Goal: Task Accomplishment & Management: Manage account settings

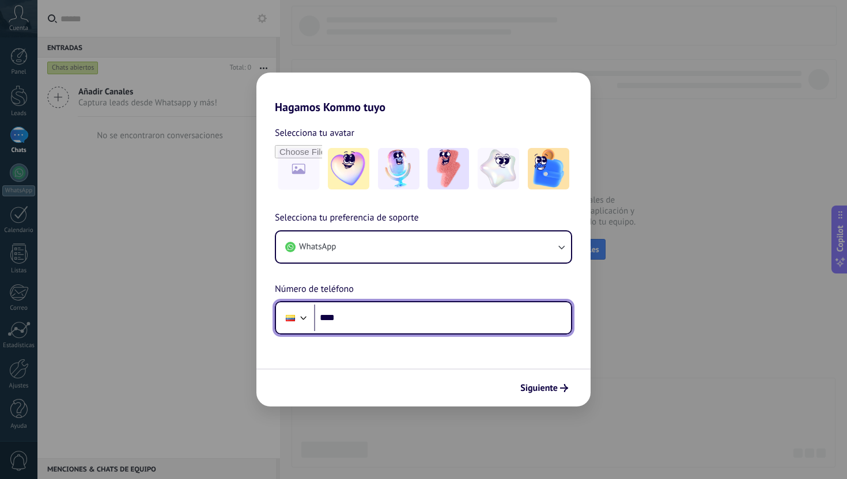
click at [372, 327] on input "****" at bounding box center [442, 318] width 257 height 27
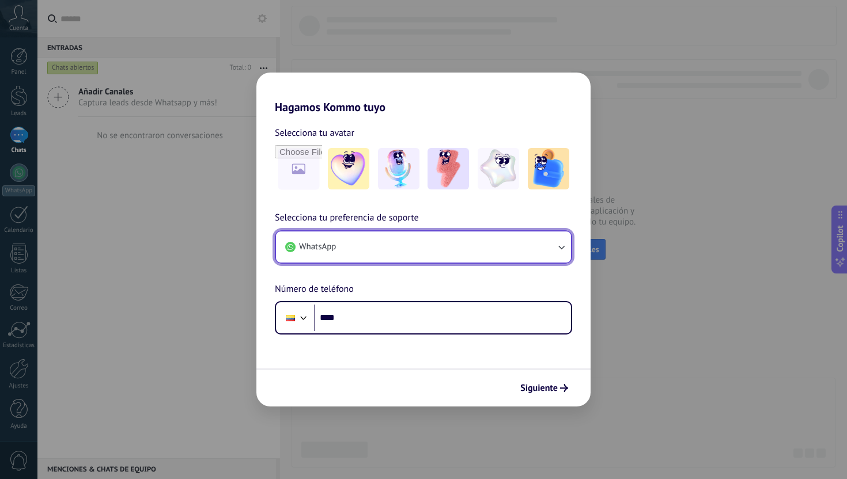
click at [408, 245] on button "WhatsApp" at bounding box center [423, 247] width 295 height 31
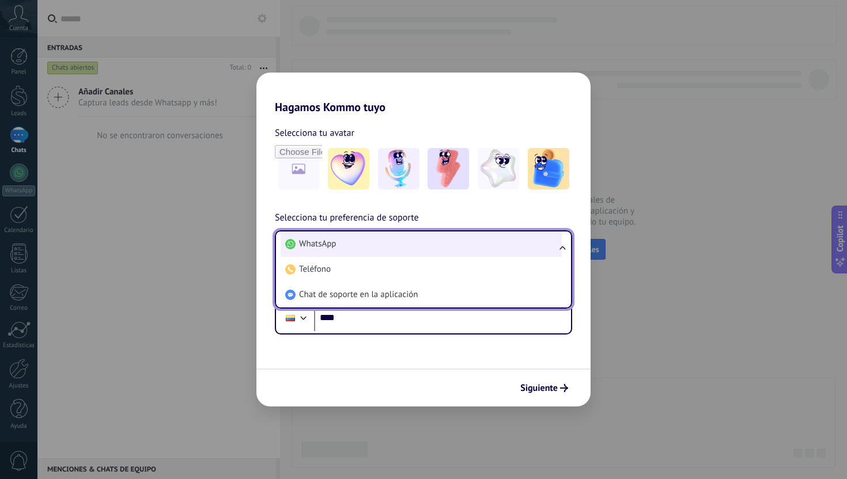
click at [408, 244] on li "WhatsApp" at bounding box center [421, 244] width 281 height 25
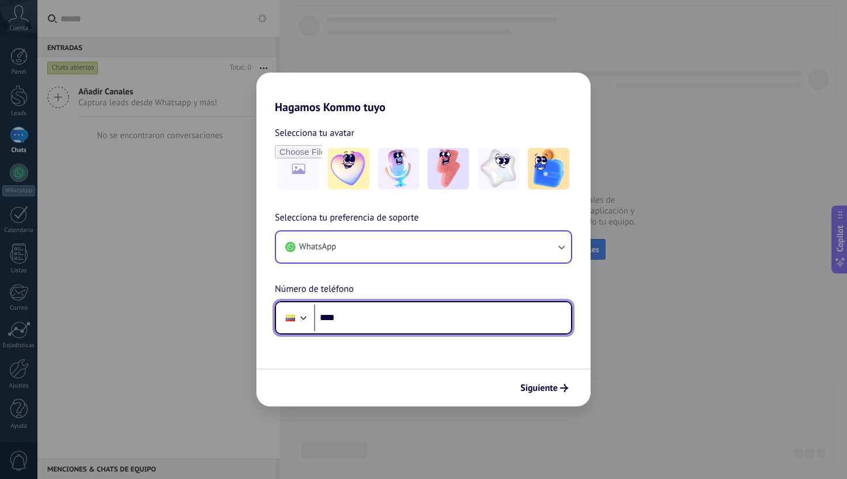
click at [383, 311] on input "****" at bounding box center [442, 318] width 257 height 27
type input "**********"
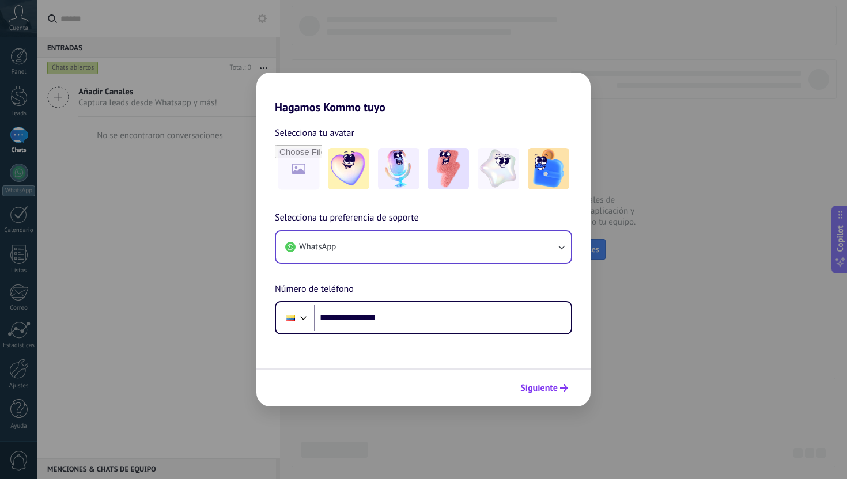
click at [562, 391] on icon "submit" at bounding box center [564, 388] width 8 height 8
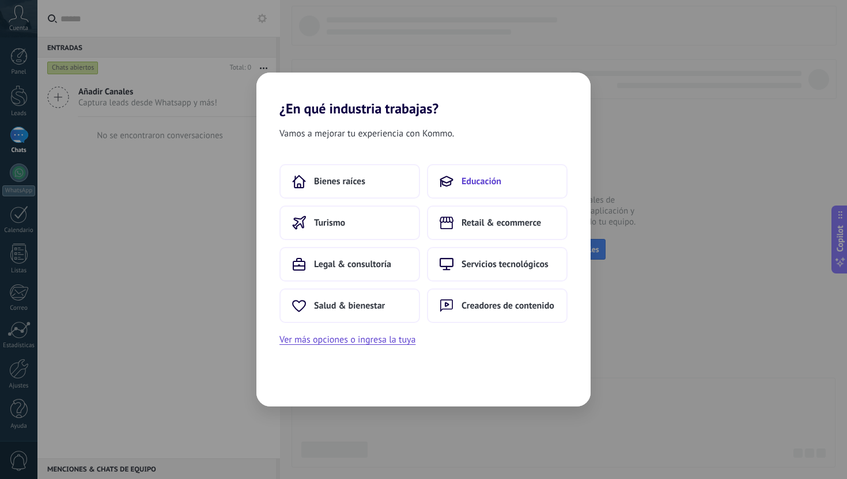
click at [455, 187] on button "Educación" at bounding box center [497, 181] width 141 height 35
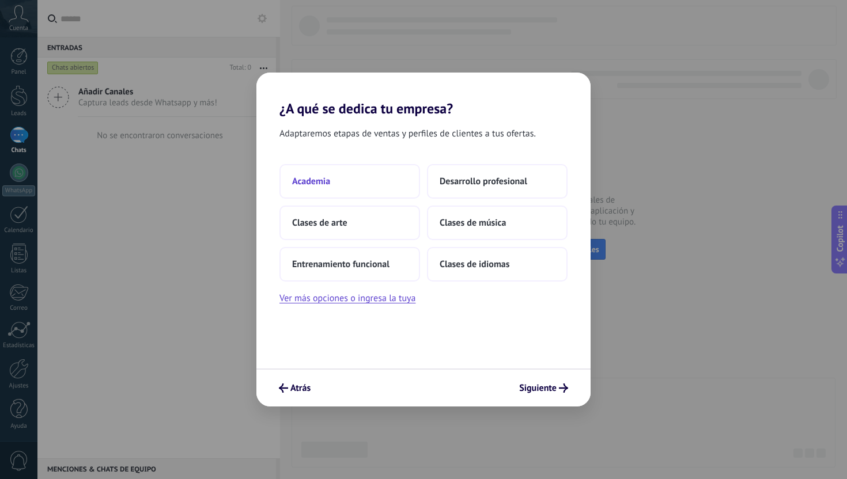
click at [397, 186] on button "Academia" at bounding box center [349, 181] width 141 height 35
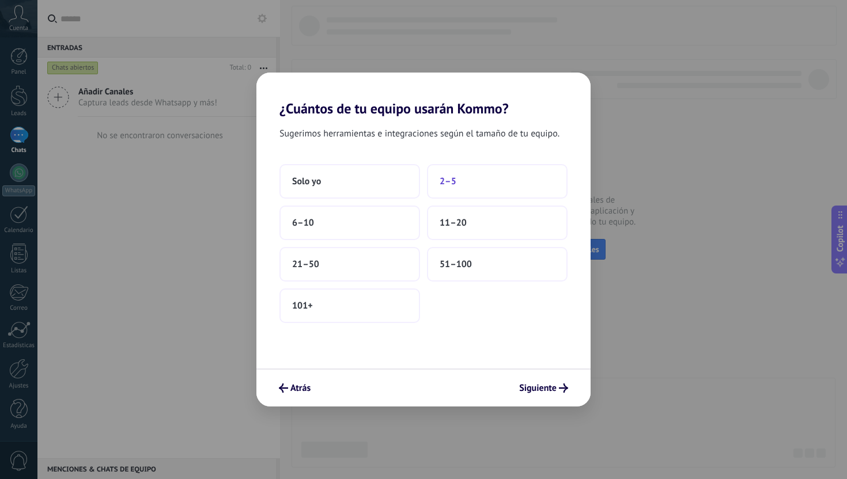
click at [470, 186] on button "2–5" at bounding box center [497, 181] width 141 height 35
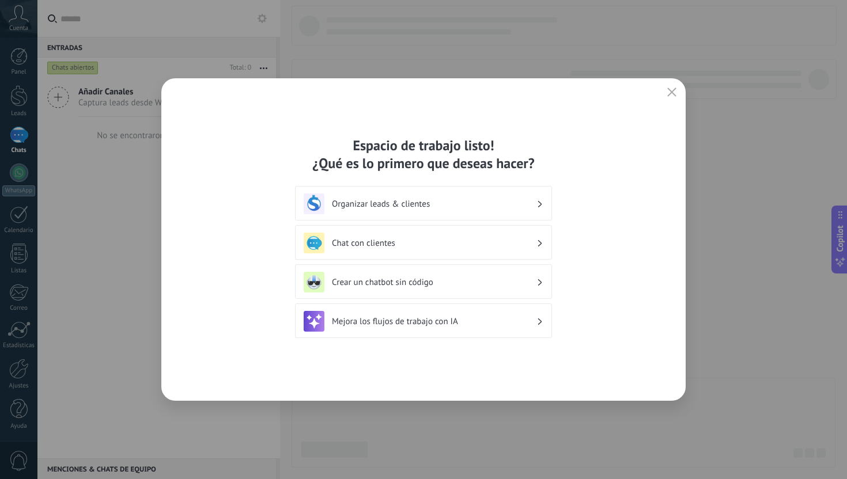
click at [532, 202] on h3 "Organizar leads & clientes" at bounding box center [434, 204] width 205 height 11
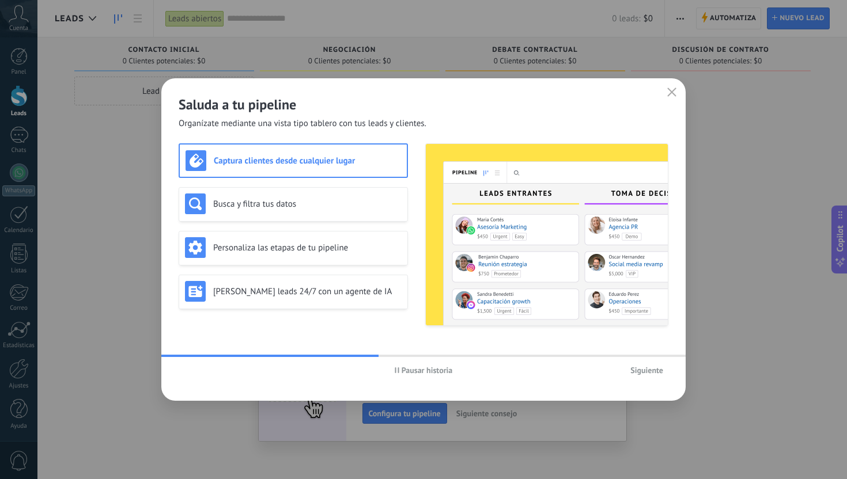
click at [643, 369] on span "Siguiente" at bounding box center [646, 370] width 33 height 8
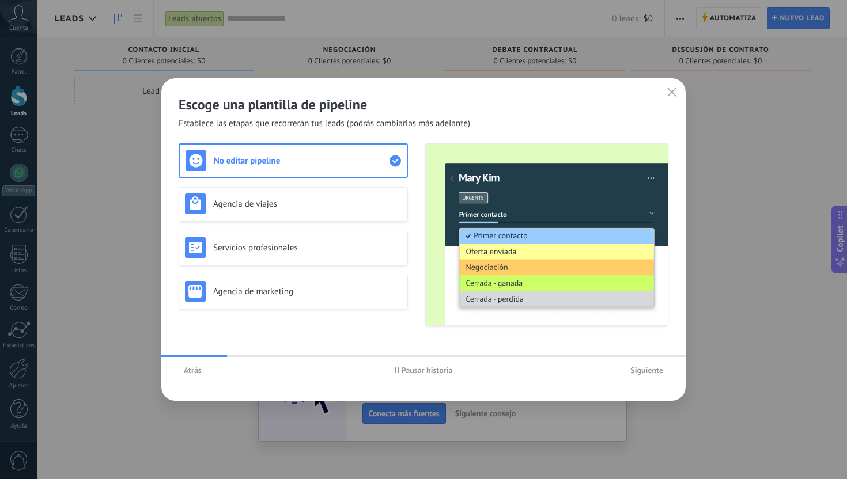
click at [643, 369] on span "Siguiente" at bounding box center [646, 370] width 33 height 8
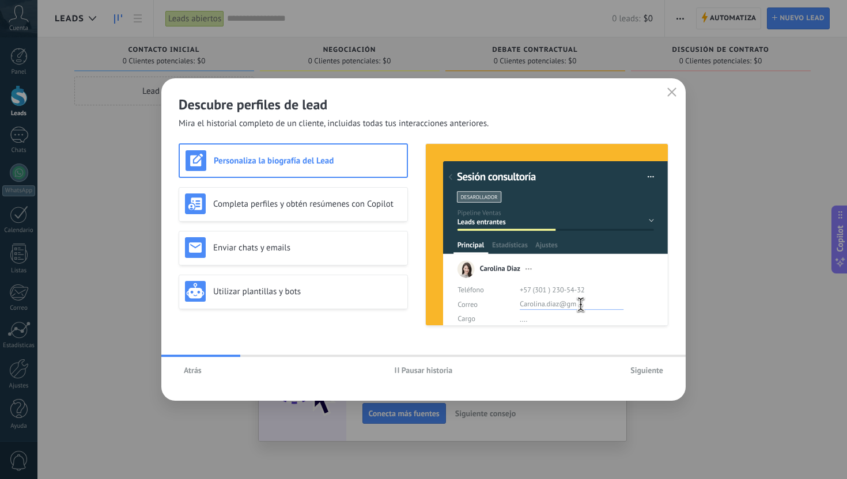
click at [643, 369] on span "Siguiente" at bounding box center [646, 370] width 33 height 8
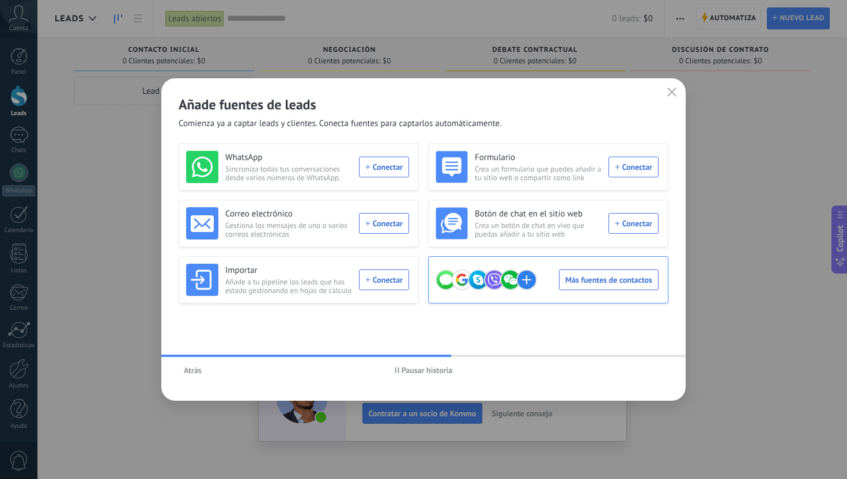
click at [622, 284] on div "Más fuentes de contactos" at bounding box center [547, 280] width 223 height 32
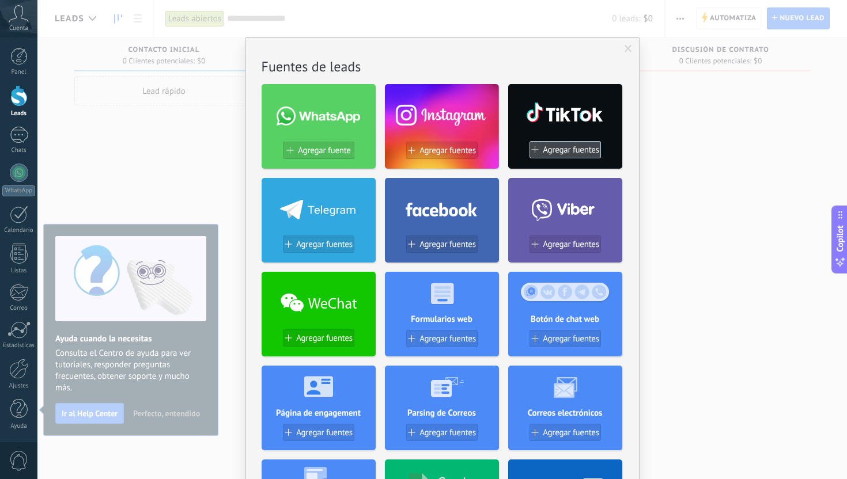
click at [562, 153] on span "Agregar fuentes" at bounding box center [571, 150] width 56 height 10
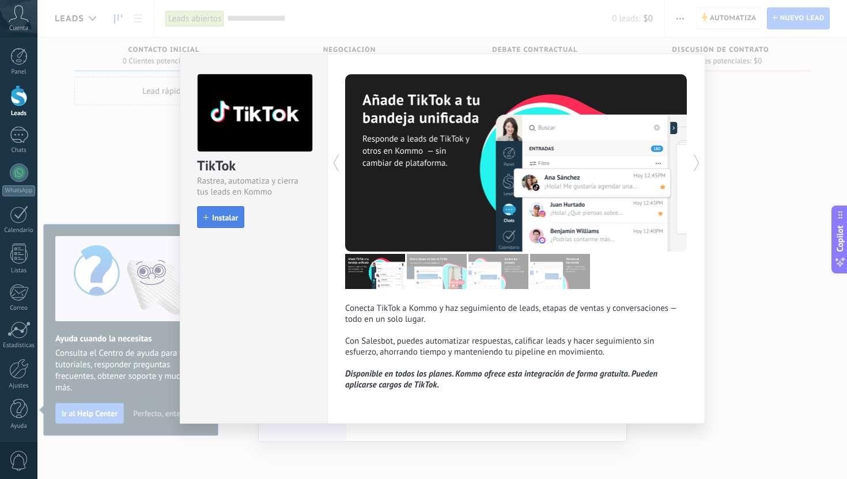
click at [229, 217] on span "Instalar" at bounding box center [225, 218] width 26 height 8
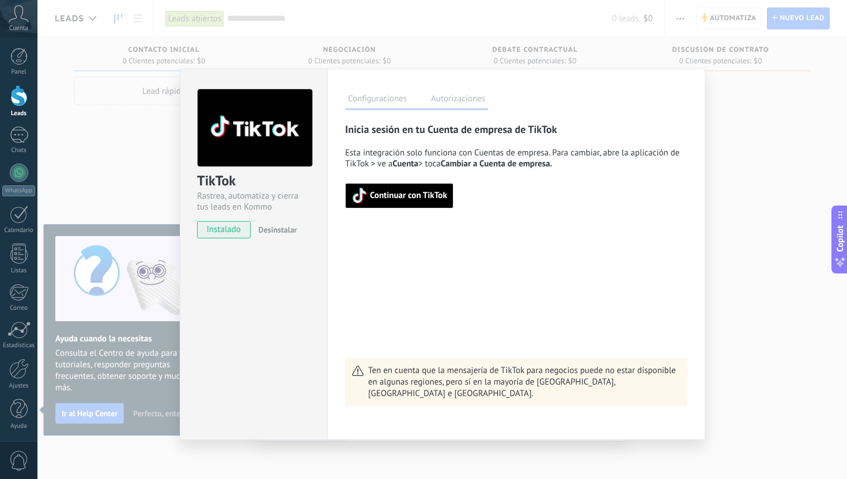
click at [423, 197] on span "Continuar con TikTok" at bounding box center [408, 196] width 77 height 8
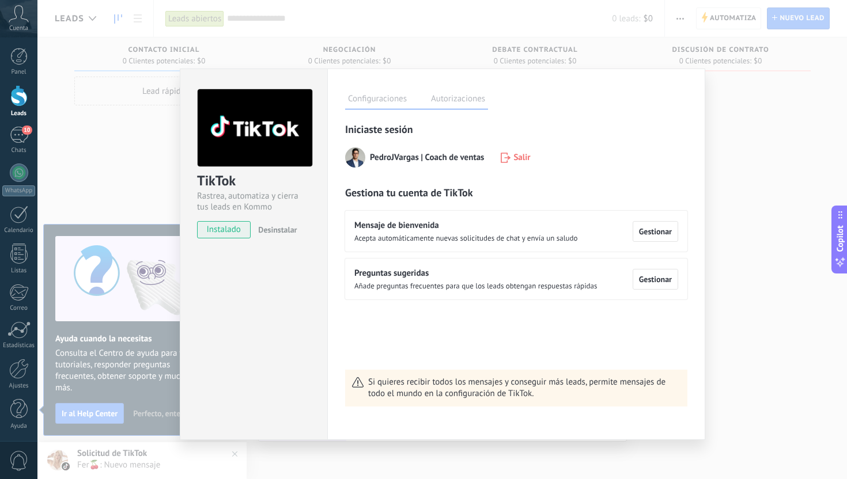
click at [732, 326] on div "TikTok Rastrea, automatiza y cierra tus leads en Kommo instalado Desinstalar Co…" at bounding box center [442, 239] width 810 height 479
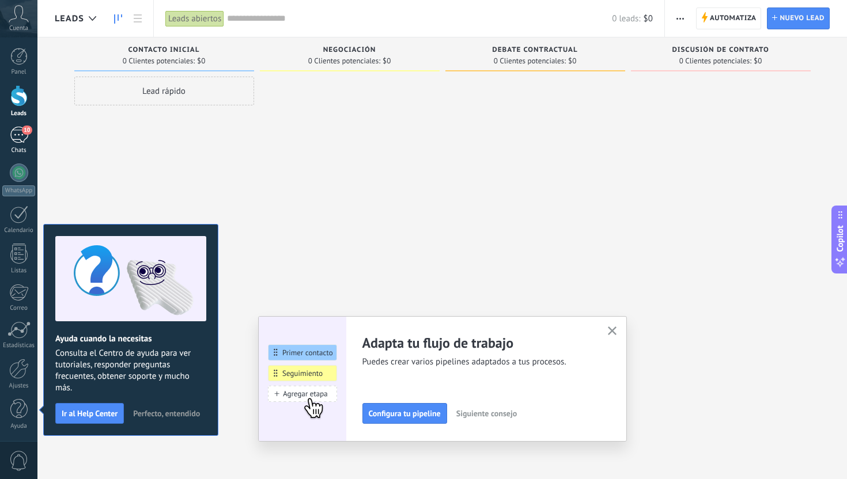
click at [20, 139] on div "10" at bounding box center [19, 135] width 18 height 17
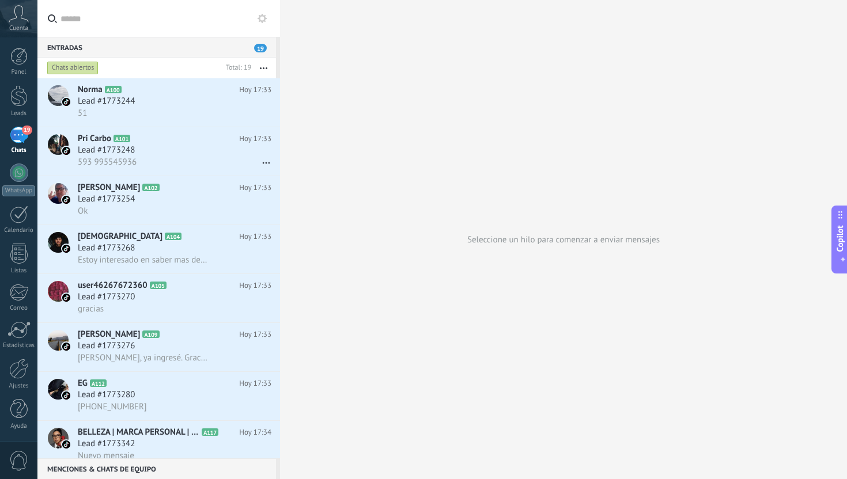
click at [25, 135] on div "19" at bounding box center [19, 135] width 18 height 17
click at [18, 174] on div at bounding box center [19, 173] width 18 height 18
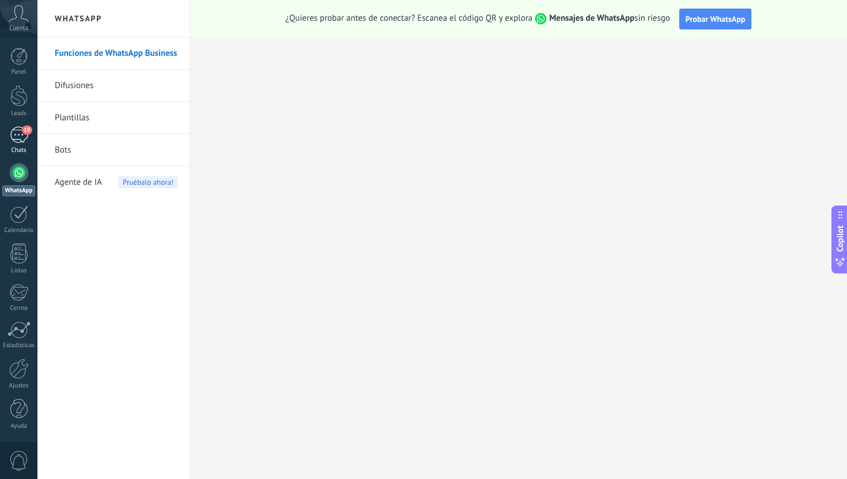
click at [24, 135] on div "19" at bounding box center [19, 135] width 18 height 17
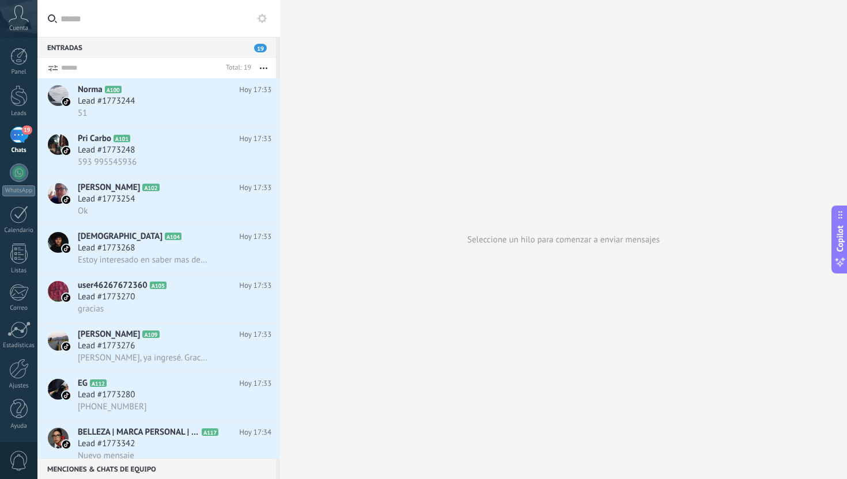
click at [22, 21] on icon at bounding box center [19, 13] width 20 height 17
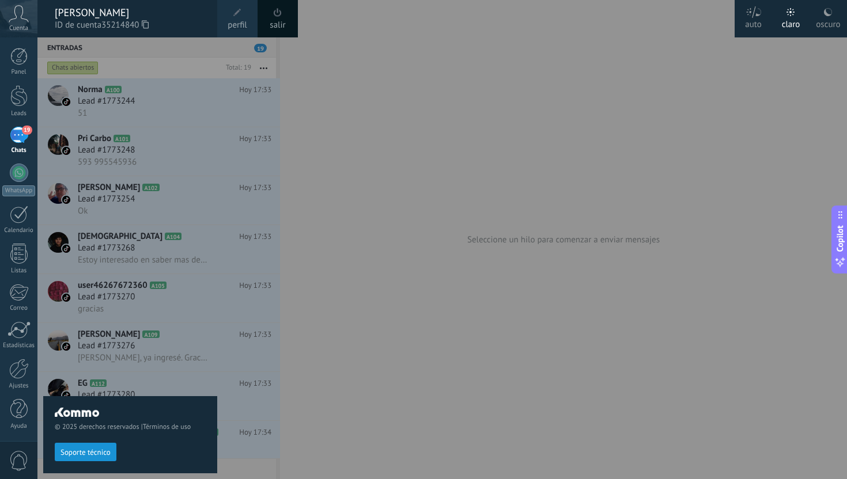
click at [21, 21] on icon at bounding box center [19, 13] width 20 height 17
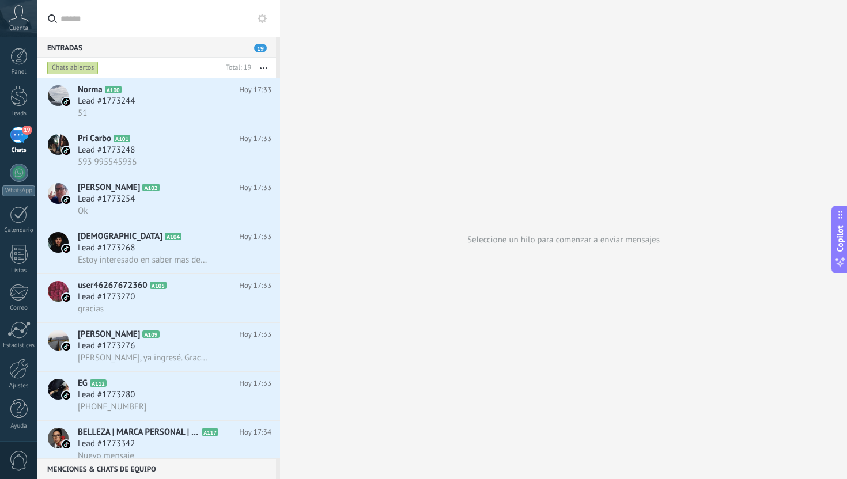
click at [265, 18] on use at bounding box center [262, 18] width 9 height 9
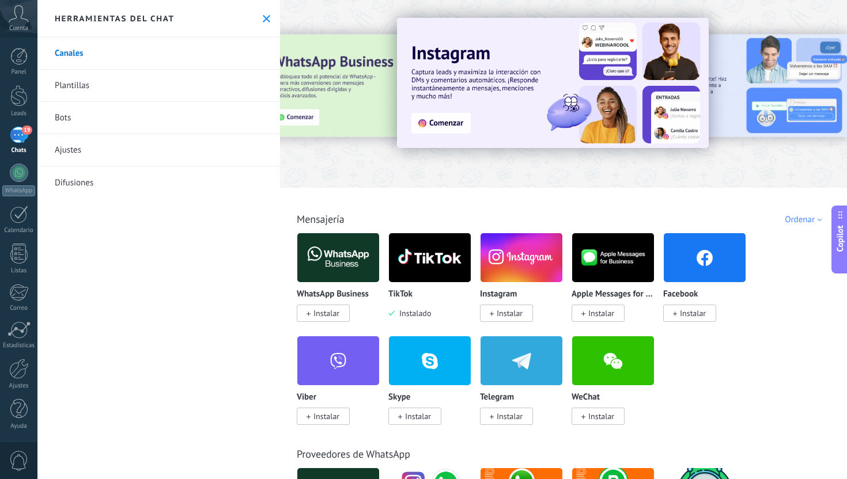
click at [333, 313] on span "Instalar" at bounding box center [326, 313] width 26 height 10
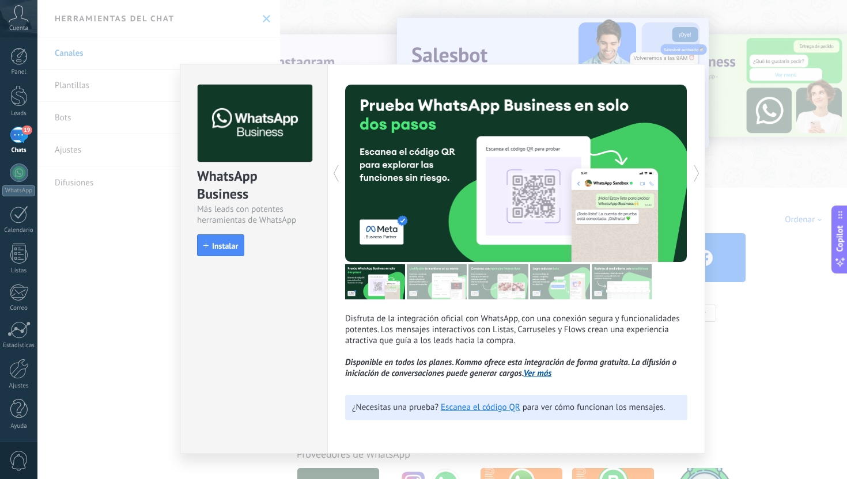
click at [331, 317] on div "Disfruta de la integración oficial con WhatsApp, con una conexión segura y func…" at bounding box center [516, 259] width 378 height 390
click at [233, 249] on span "Instalar" at bounding box center [225, 246] width 26 height 8
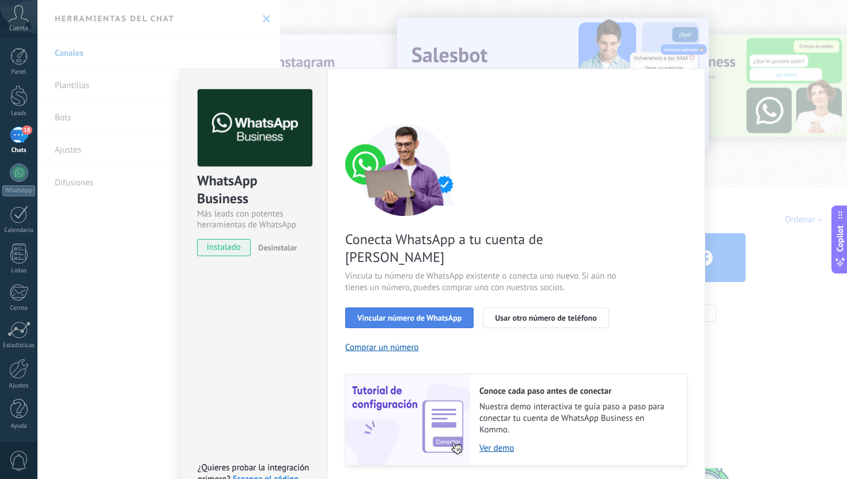
click at [414, 314] on span "Vincular número de WhatsApp" at bounding box center [409, 318] width 104 height 8
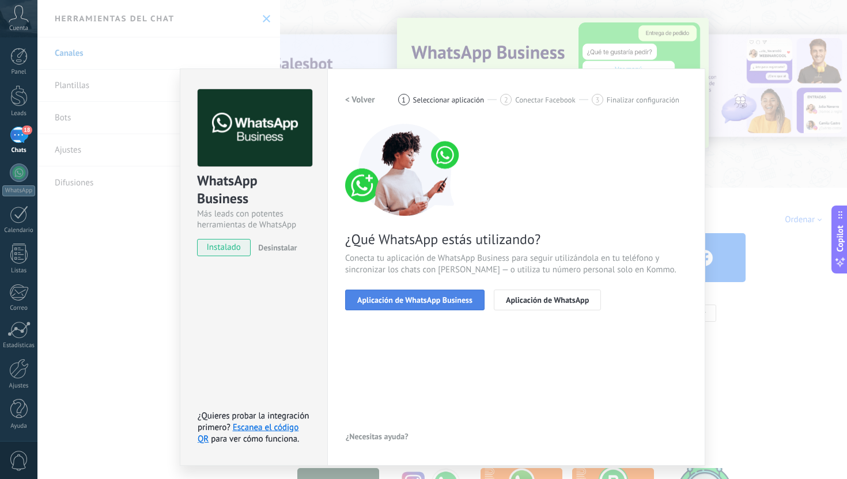
click at [419, 304] on span "Aplicación de WhatsApp Business" at bounding box center [414, 300] width 115 height 8
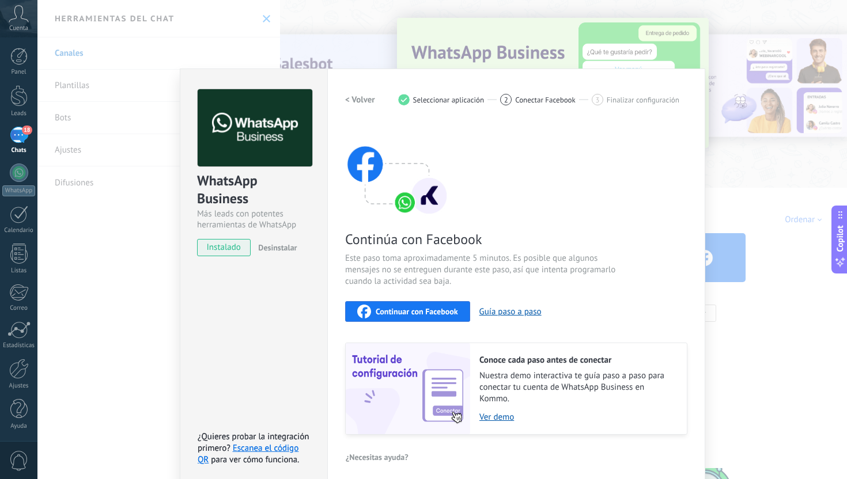
scroll to position [7, 0]
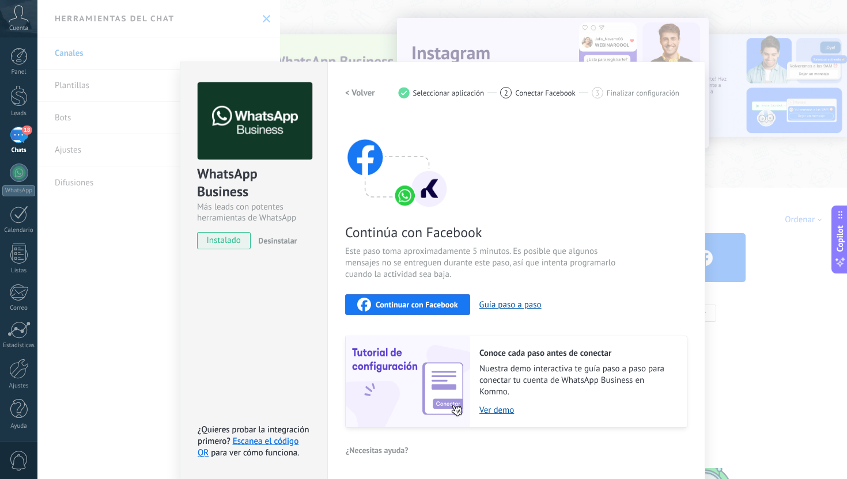
click at [356, 96] on h2 "< Volver" at bounding box center [360, 93] width 30 height 11
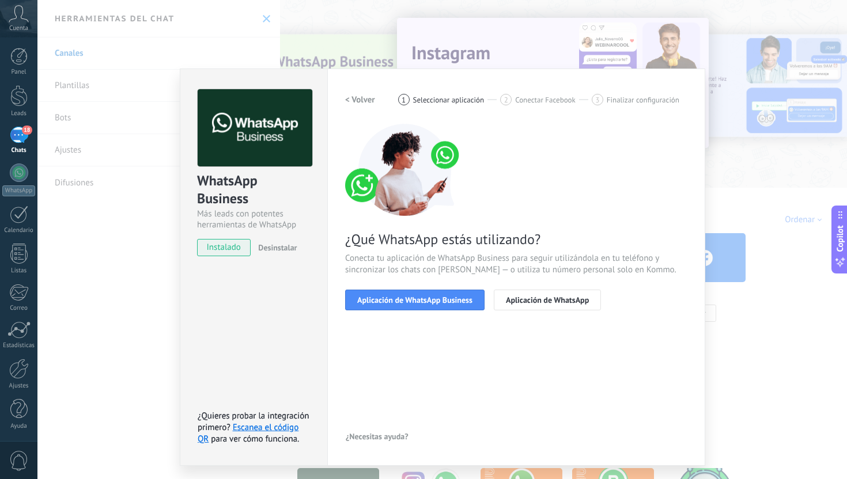
click at [358, 96] on h2 "< Volver" at bounding box center [360, 100] width 30 height 11
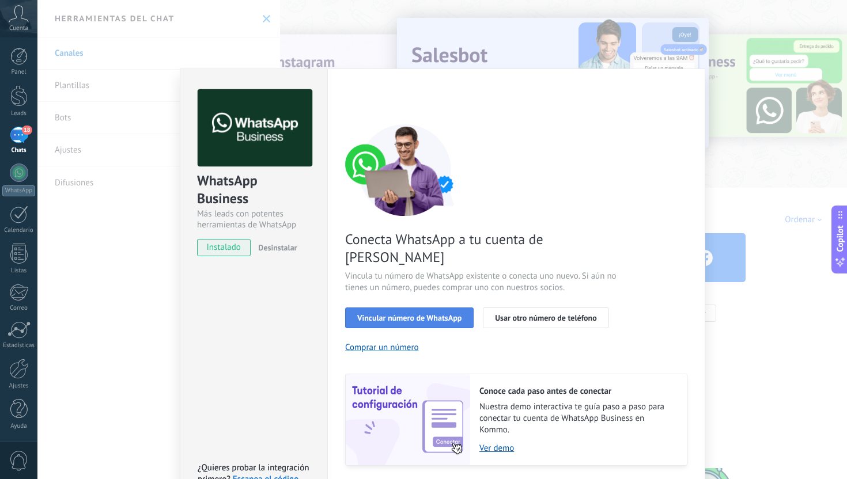
click at [445, 314] on span "Vincular número de WhatsApp" at bounding box center [409, 318] width 104 height 8
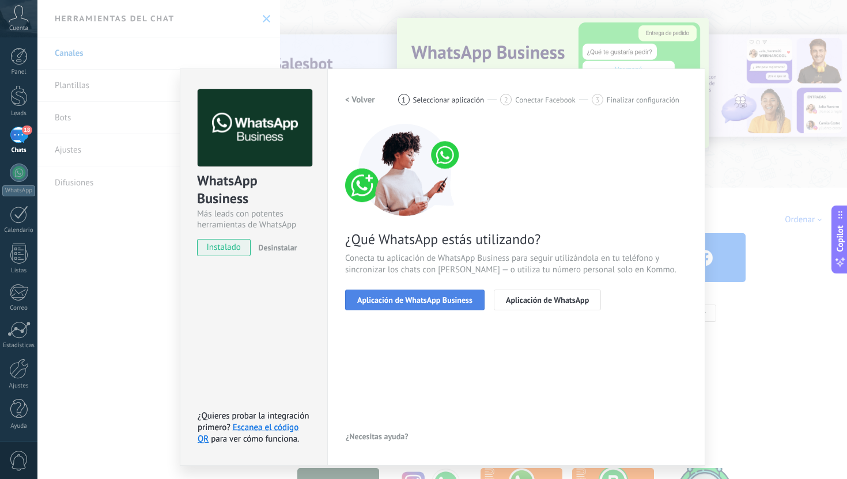
click at [452, 302] on span "Aplicación de WhatsApp Business" at bounding box center [414, 300] width 115 height 8
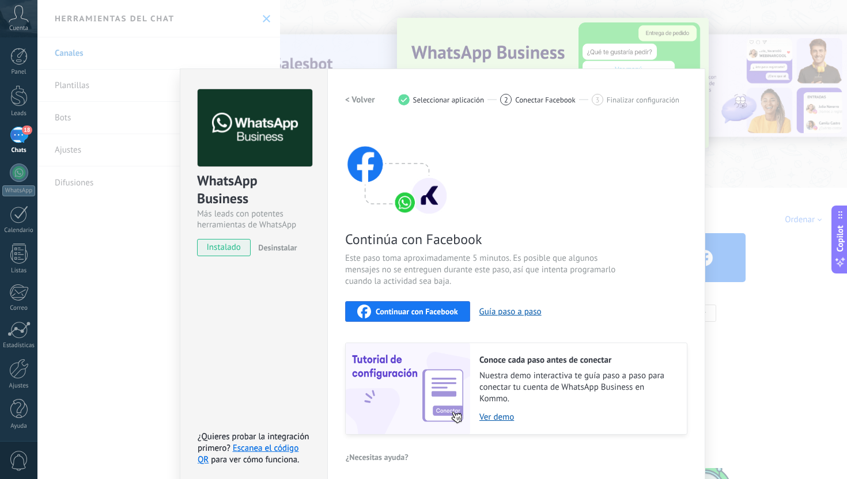
scroll to position [7, 0]
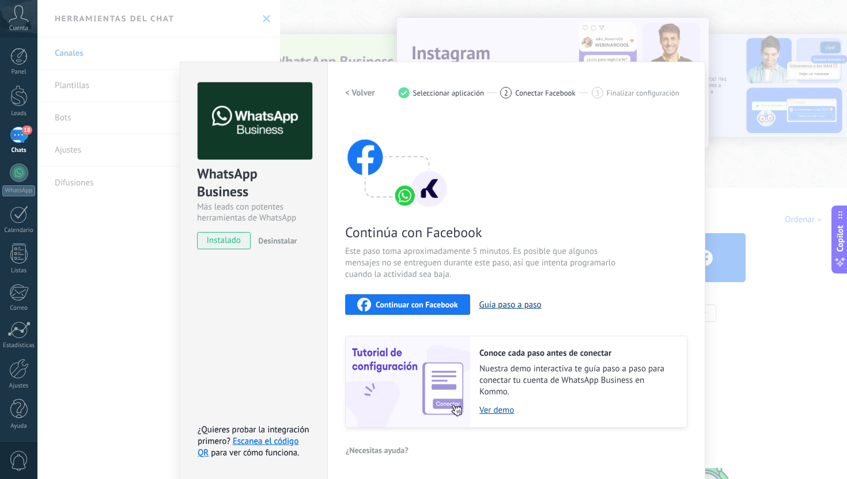
click at [503, 305] on button "Guía paso a paso" at bounding box center [510, 305] width 62 height 11
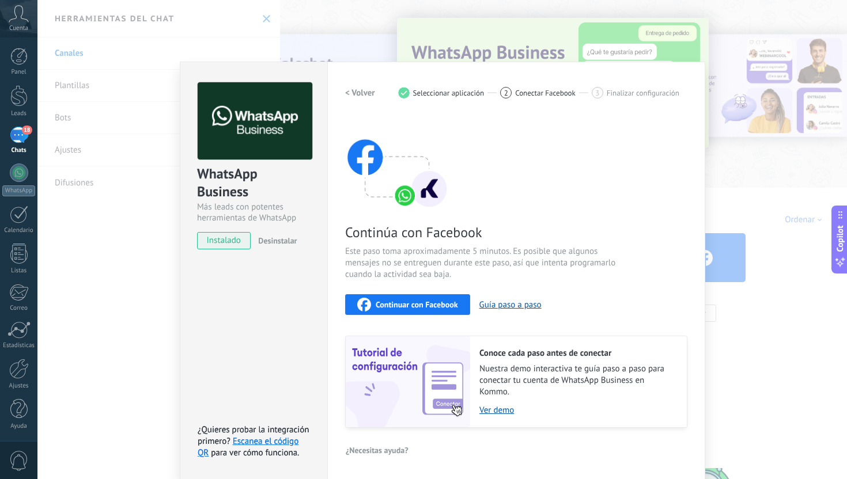
click at [416, 301] on span "Continuar con Facebook" at bounding box center [417, 305] width 82 height 8
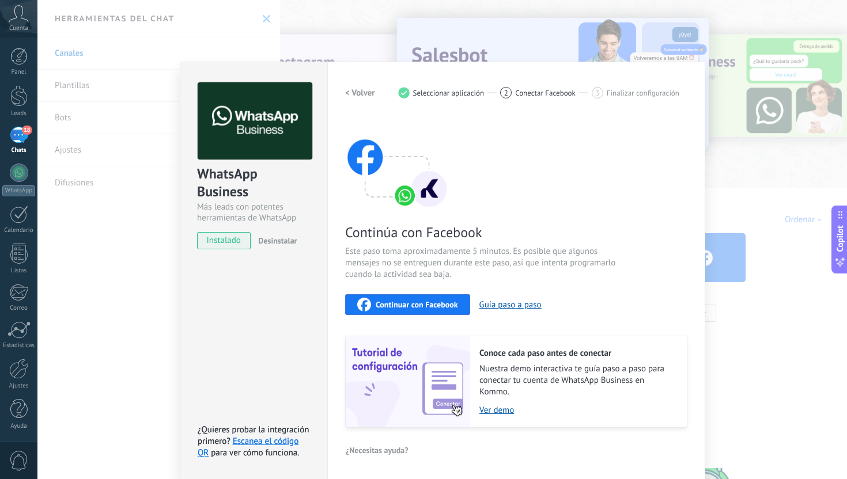
click at [726, 352] on div "WhatsApp Business Más leads con potentes herramientas de WhatsApp instalado Des…" at bounding box center [442, 239] width 810 height 479
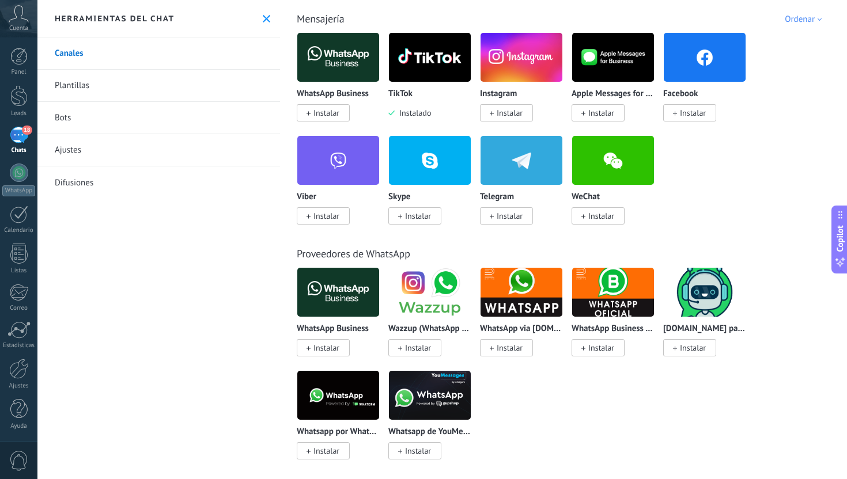
scroll to position [202, 0]
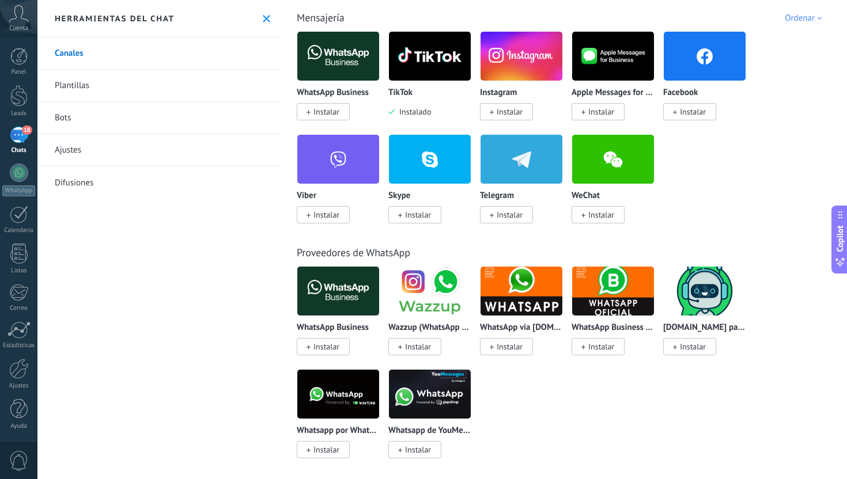
click at [330, 349] on span "Instalar" at bounding box center [326, 347] width 26 height 10
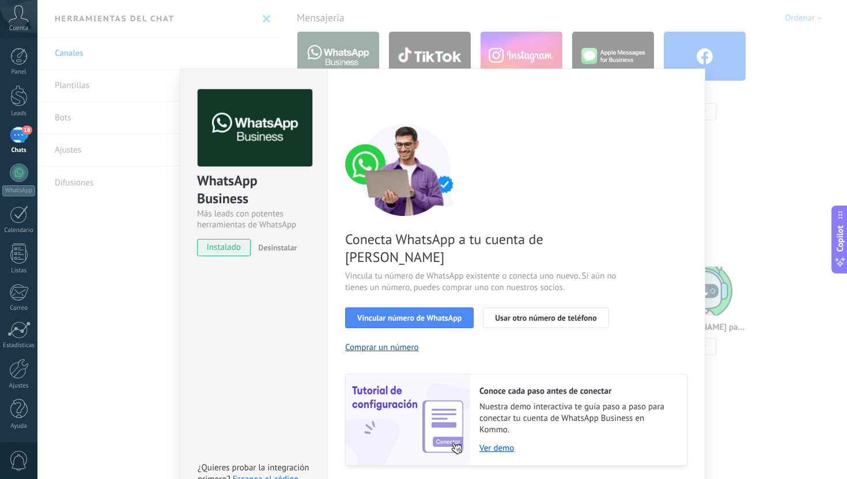
scroll to position [21, 0]
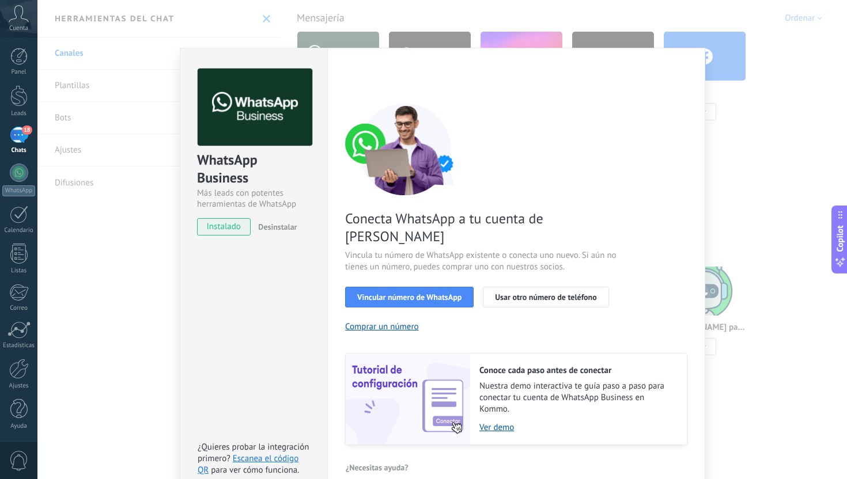
click at [721, 121] on div "WhatsApp Business Más leads con potentes herramientas de WhatsApp instalado Des…" at bounding box center [442, 239] width 810 height 479
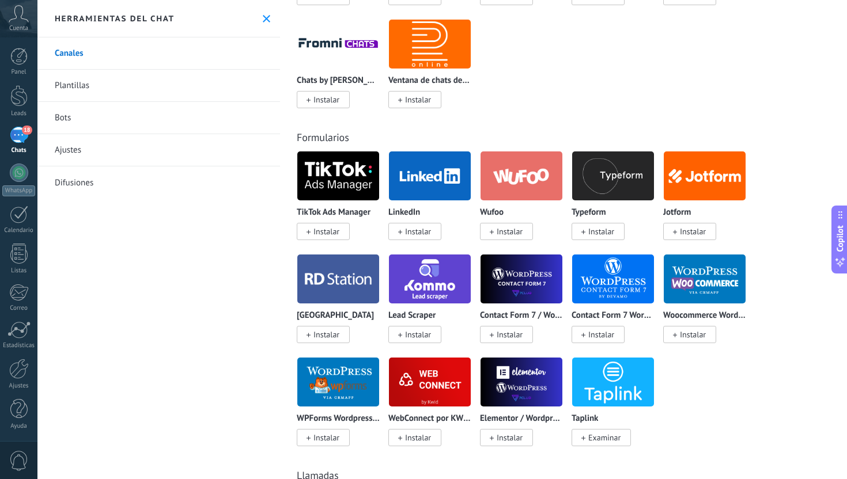
scroll to position [0, 0]
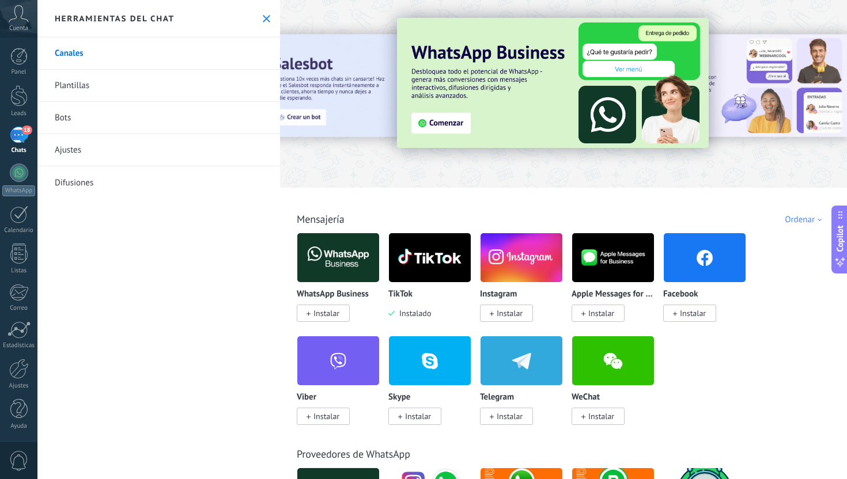
click at [267, 21] on button at bounding box center [267, 19] width 10 height 10
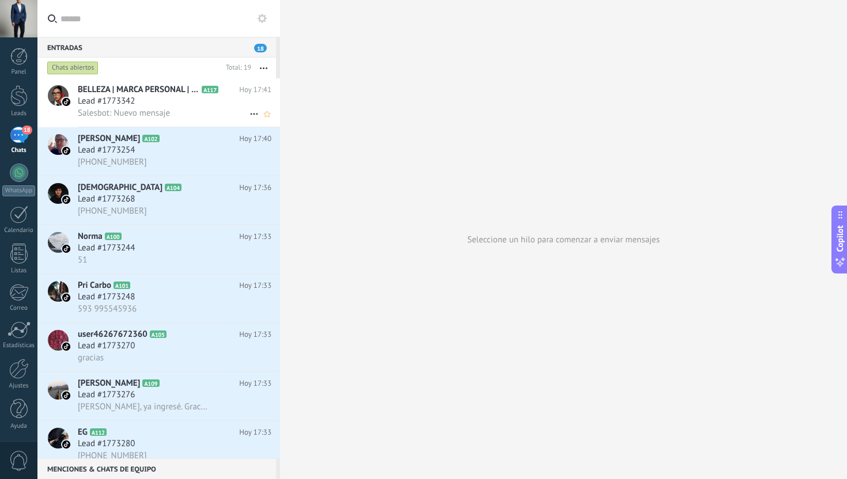
click at [250, 115] on use at bounding box center [253, 115] width 7 height 2
click at [186, 24] on div at bounding box center [423, 239] width 847 height 479
click at [21, 28] on div at bounding box center [18, 18] width 37 height 37
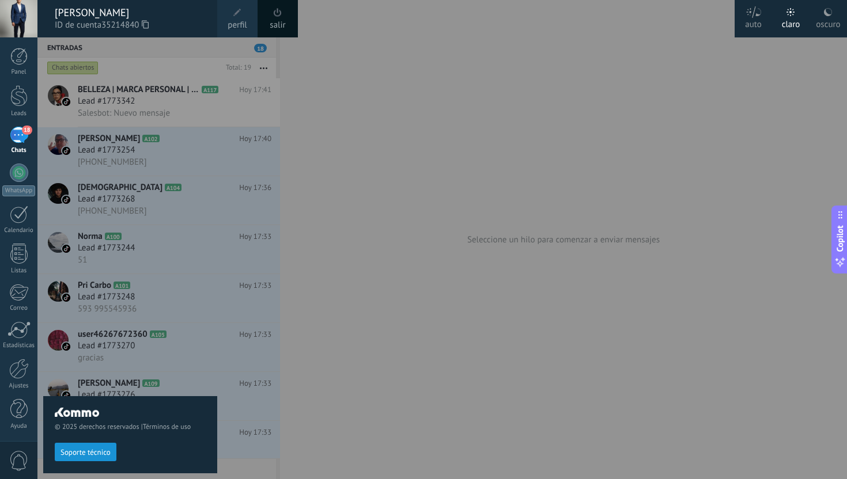
click at [236, 19] on span "perfil" at bounding box center [237, 25] width 19 height 13
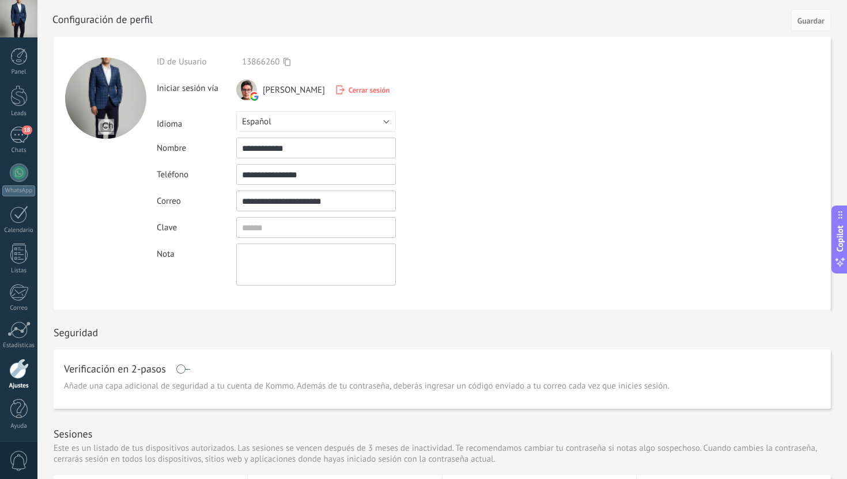
click at [105, 129] on input "file" at bounding box center [106, 127] width 16 height 16
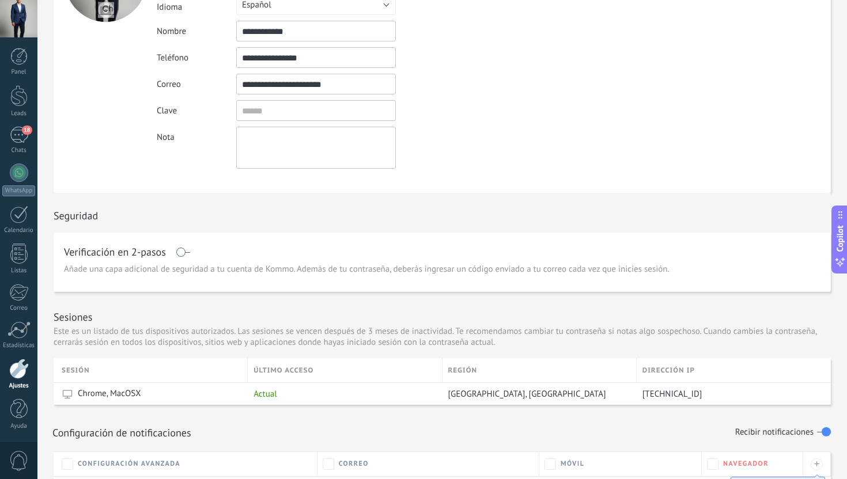
scroll to position [118, 0]
click at [292, 113] on input "textbox" at bounding box center [316, 110] width 160 height 21
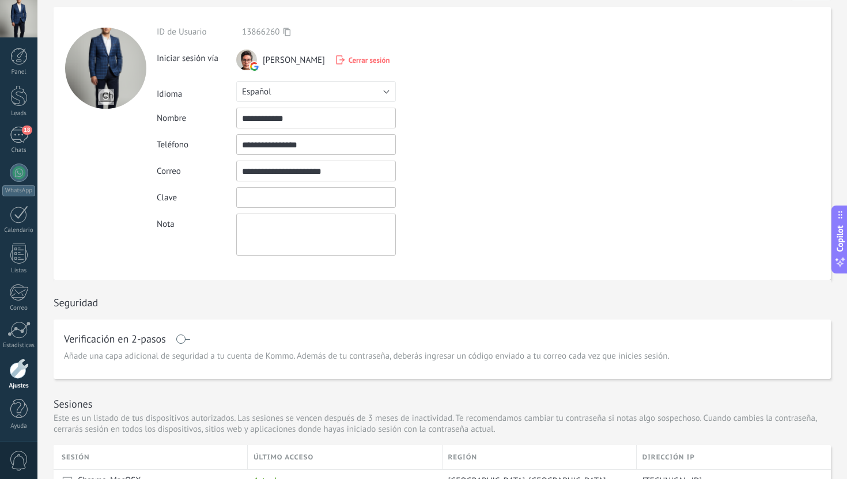
scroll to position [26, 0]
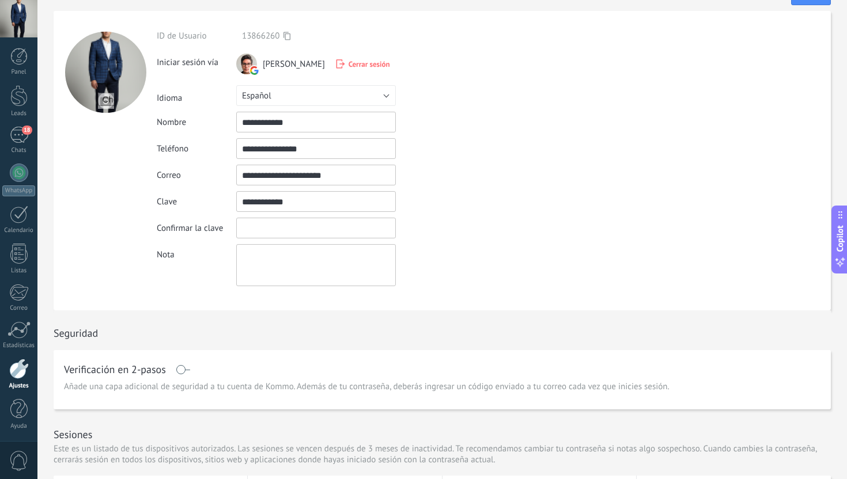
drag, startPoint x: 277, startPoint y: 196, endPoint x: 331, endPoint y: 203, distance: 55.3
click at [331, 203] on input "textbox" at bounding box center [316, 201] width 160 height 21
type input "**********"
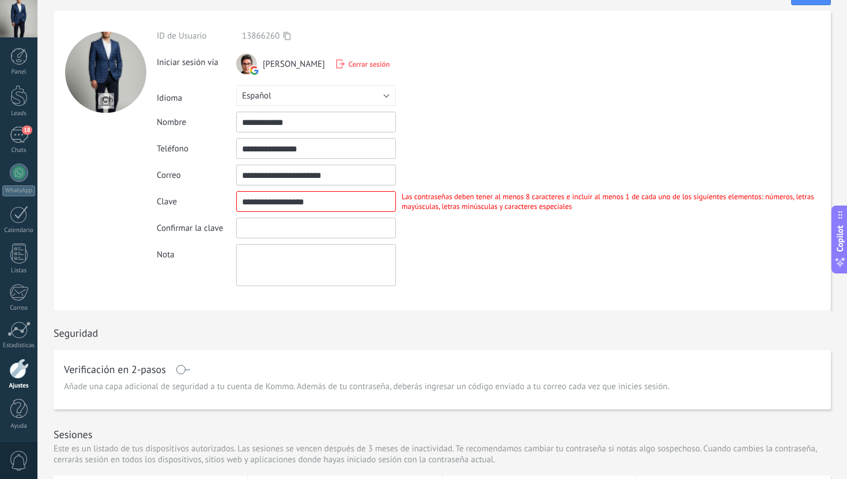
scroll to position [0, 0]
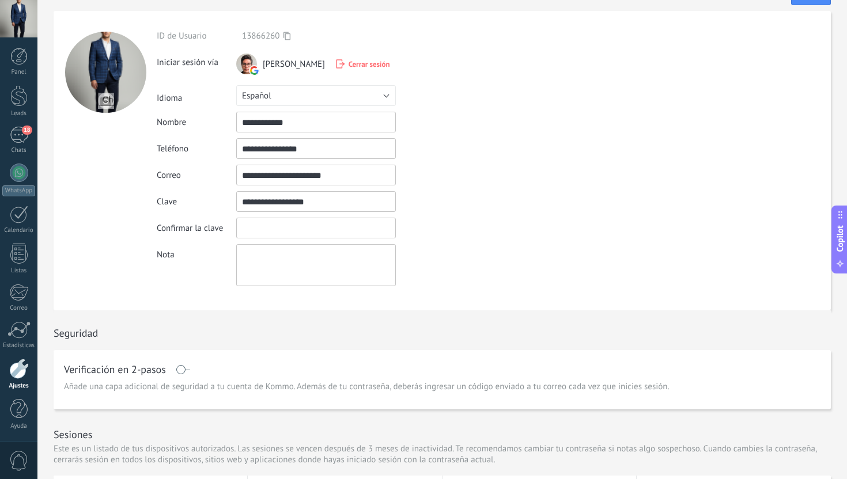
drag, startPoint x: 309, startPoint y: 205, endPoint x: 221, endPoint y: 203, distance: 88.2
click at [220, 203] on div "Clave Las contraseñas deben tener al menos 8 caracteres e incluir al menos 1 de…" at bounding box center [494, 201] width 674 height 21
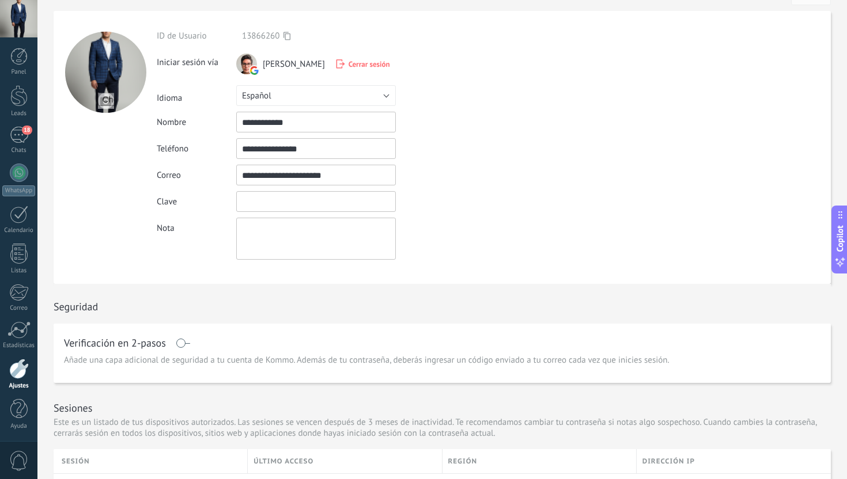
paste input "**********"
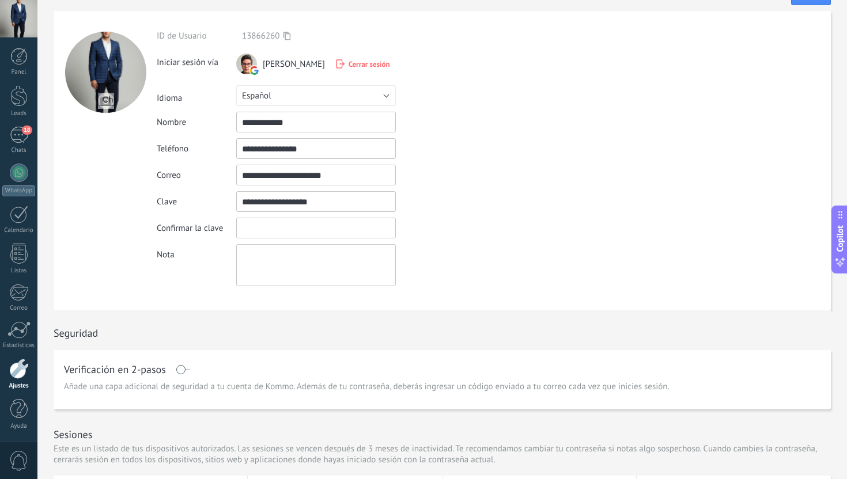
type input "**********"
click at [271, 225] on input "textbox" at bounding box center [316, 228] width 160 height 21
paste input "**********"
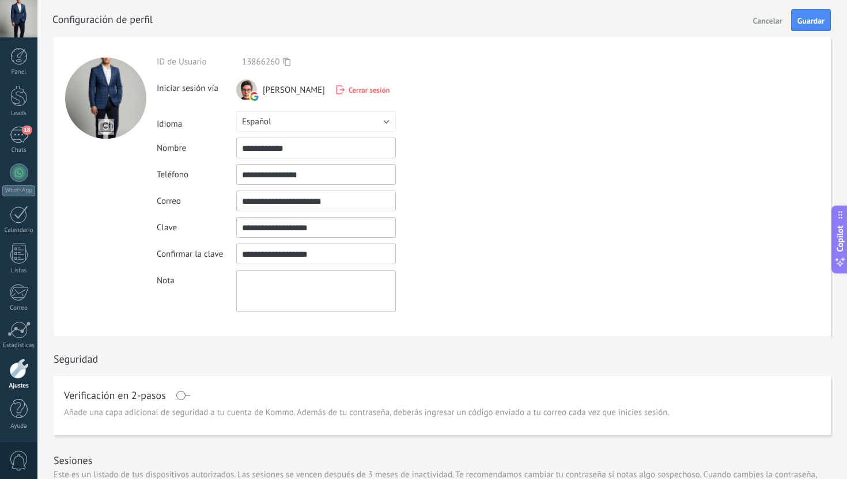
type input "**********"
click at [107, 129] on input "file" at bounding box center [106, 127] width 16 height 16
type input "**********"
click at [811, 24] on span "Guardar" at bounding box center [811, 21] width 27 height 8
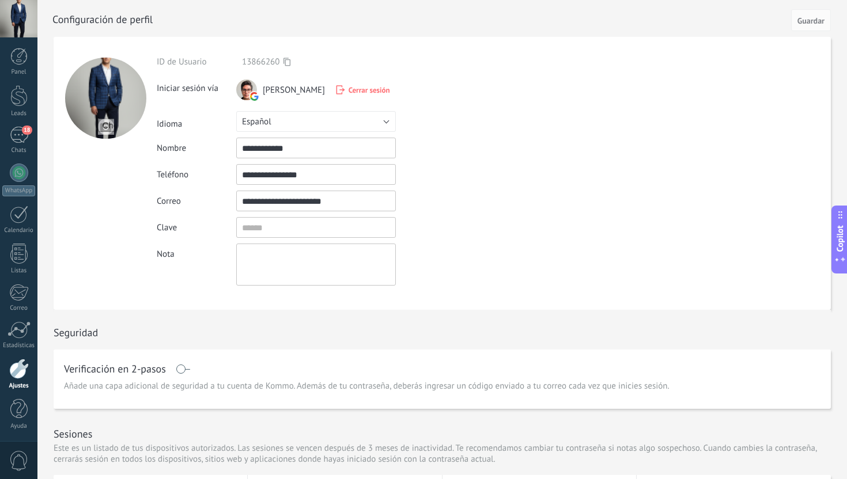
click at [14, 25] on div at bounding box center [18, 18] width 37 height 37
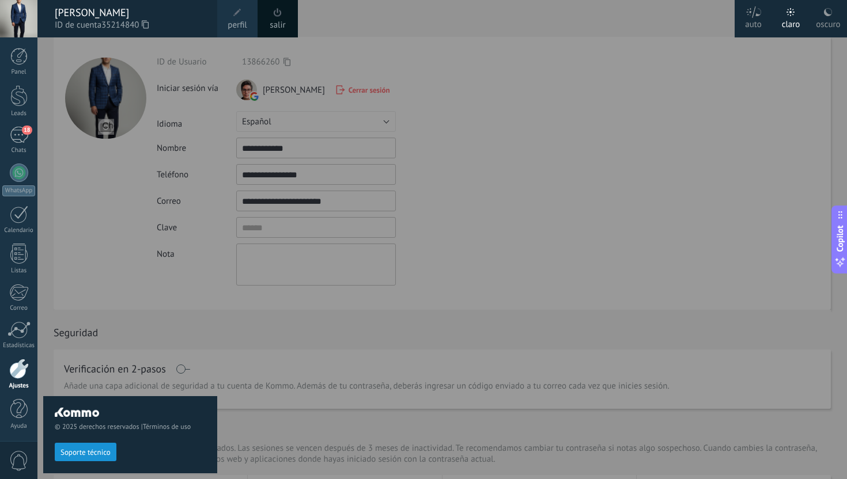
click at [280, 20] on link "salir" at bounding box center [278, 25] width 16 height 13
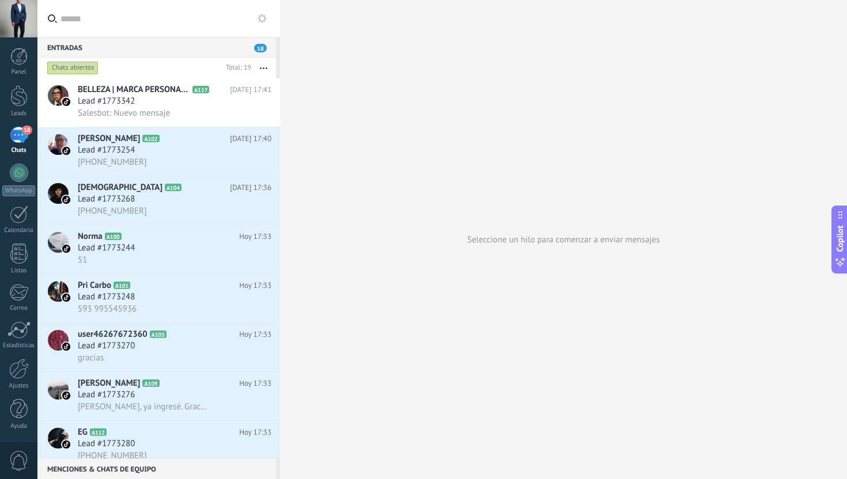
click at [19, 16] on div at bounding box center [18, 18] width 37 height 37
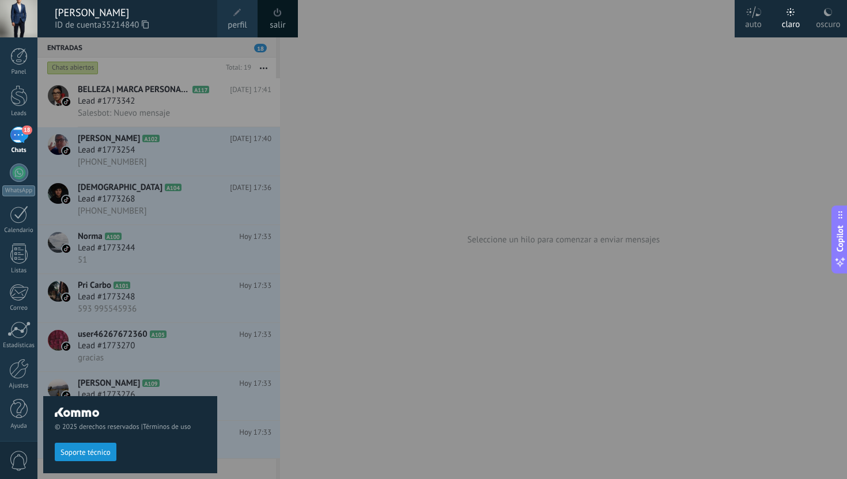
click at [147, 27] on icon at bounding box center [145, 24] width 7 height 9
